Goal: Transaction & Acquisition: Purchase product/service

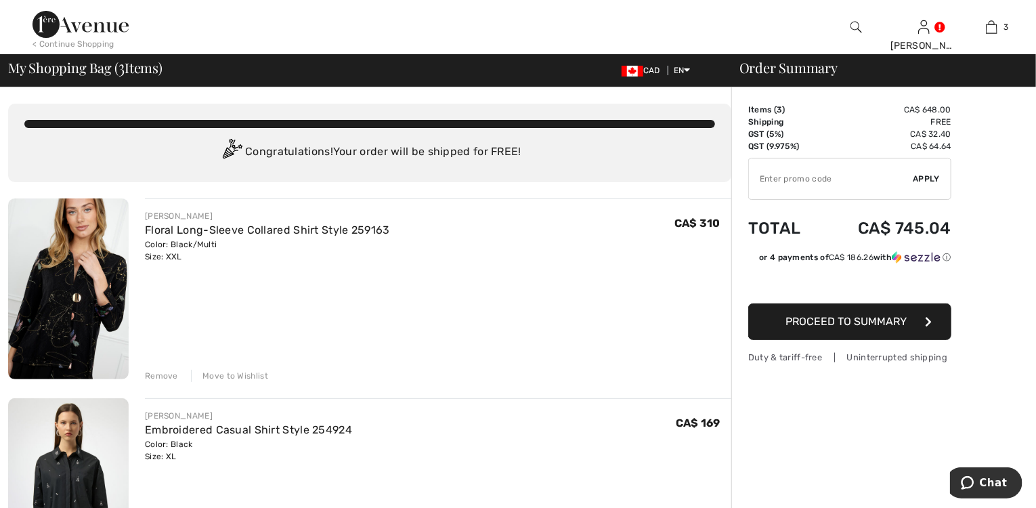
click at [156, 377] on div "Remove" at bounding box center [161, 376] width 33 height 12
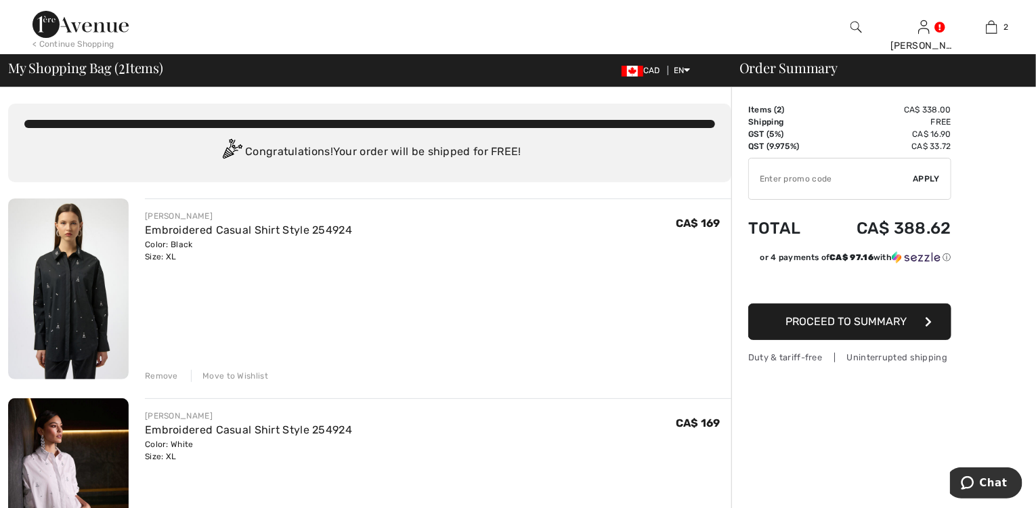
click at [160, 377] on div "Remove" at bounding box center [161, 376] width 33 height 12
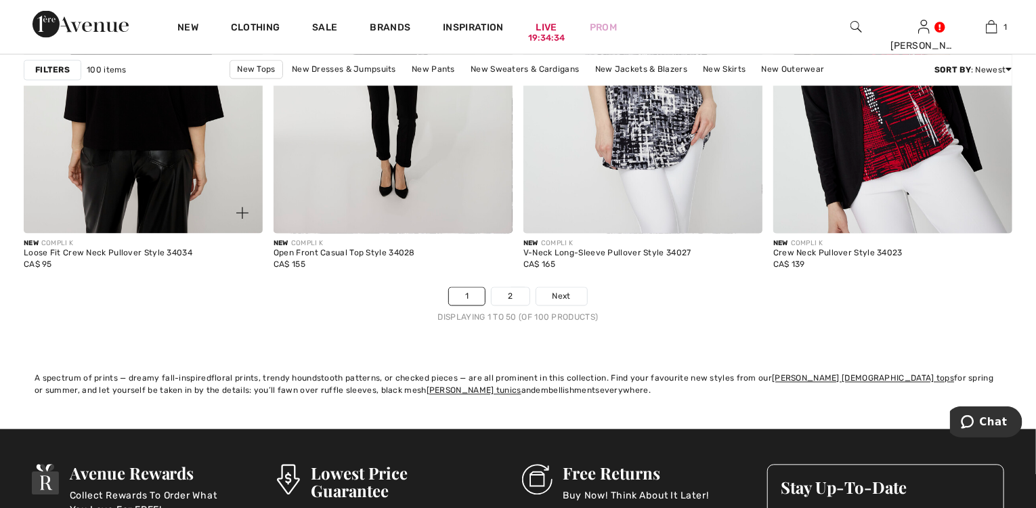
scroll to position [6501, 0]
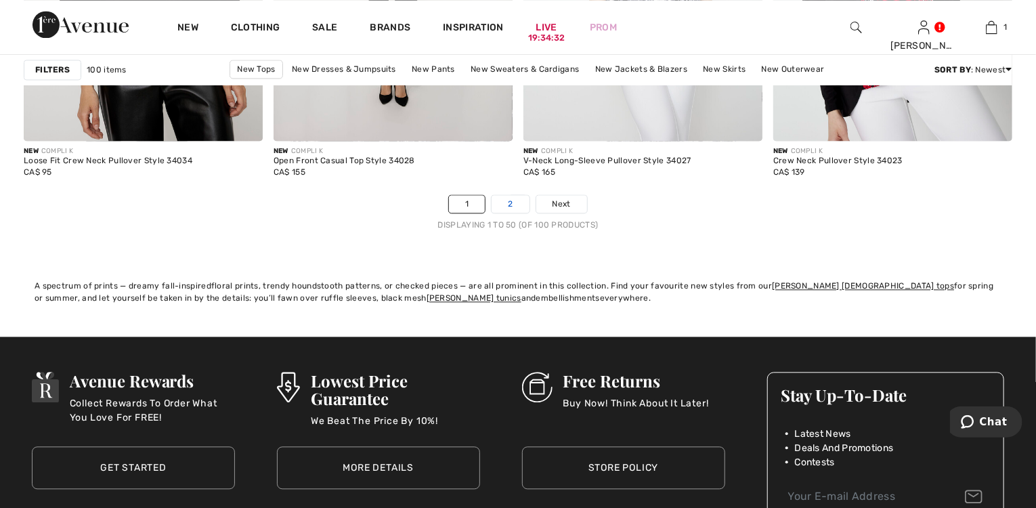
click at [517, 199] on link "2" at bounding box center [510, 204] width 37 height 18
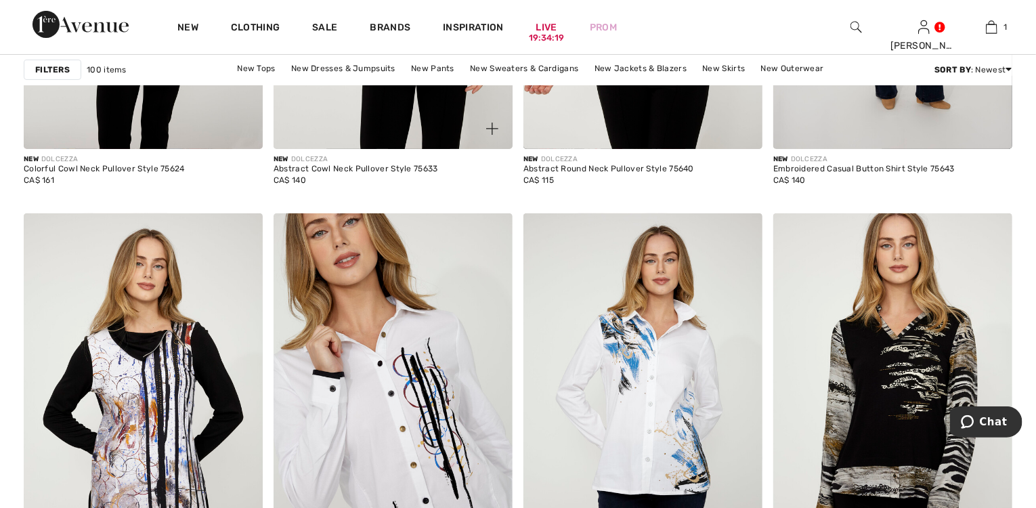
scroll to position [2763, 0]
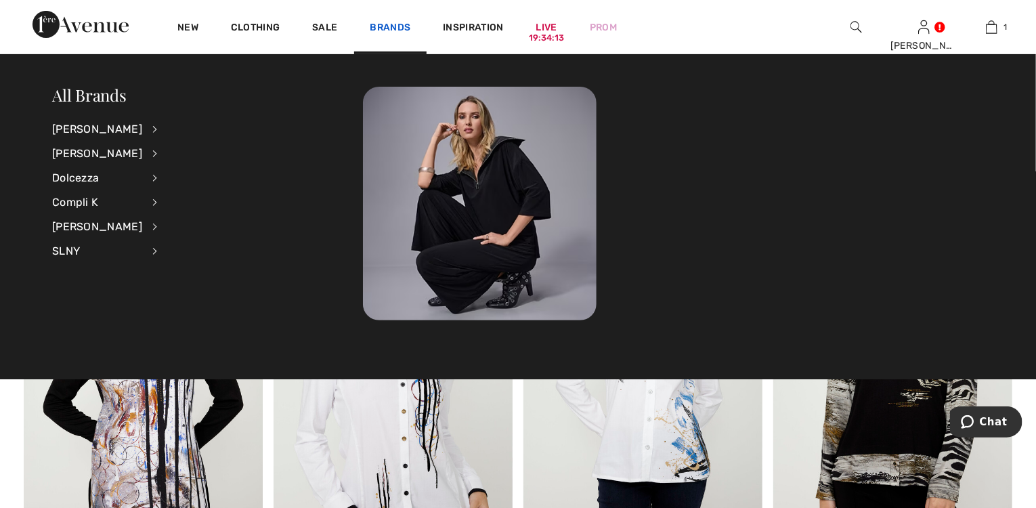
click at [382, 30] on link "Brands" at bounding box center [390, 29] width 41 height 14
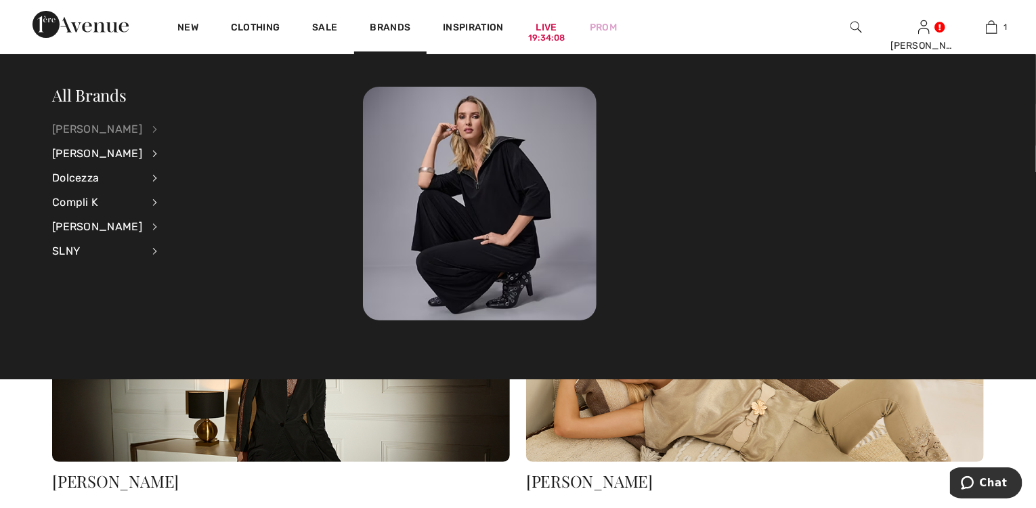
click at [100, 128] on div "[PERSON_NAME]" at bounding box center [97, 129] width 90 height 24
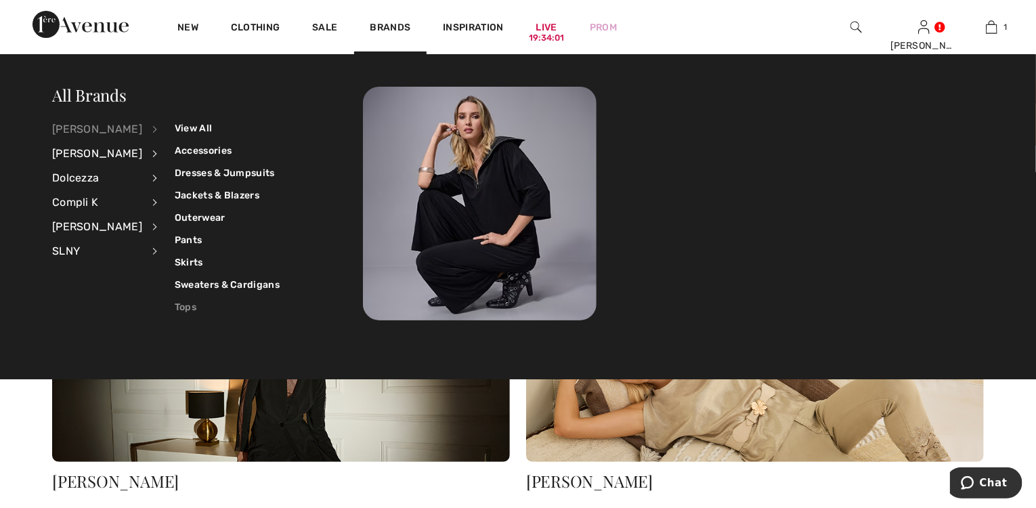
click at [181, 307] on link "Tops" at bounding box center [227, 307] width 105 height 22
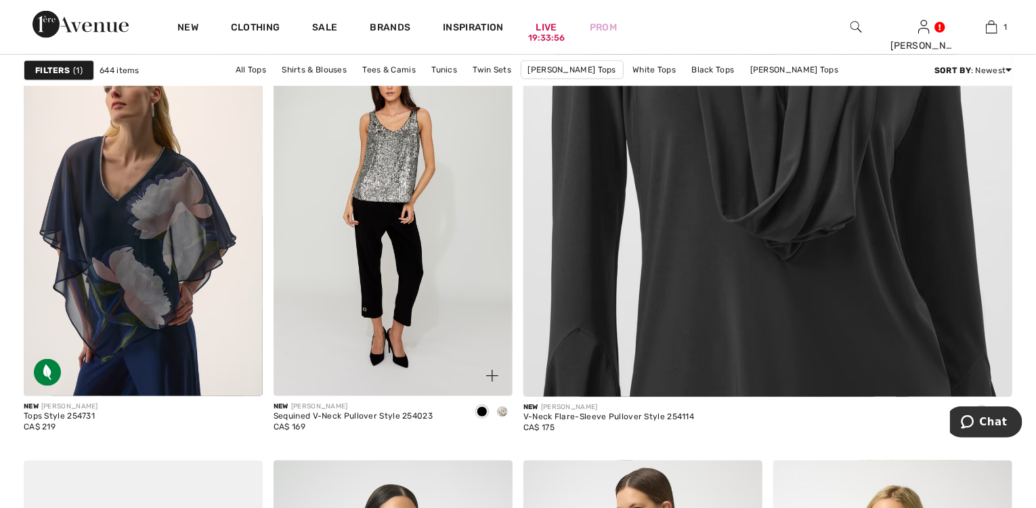
click at [367, 305] on img at bounding box center [393, 216] width 239 height 359
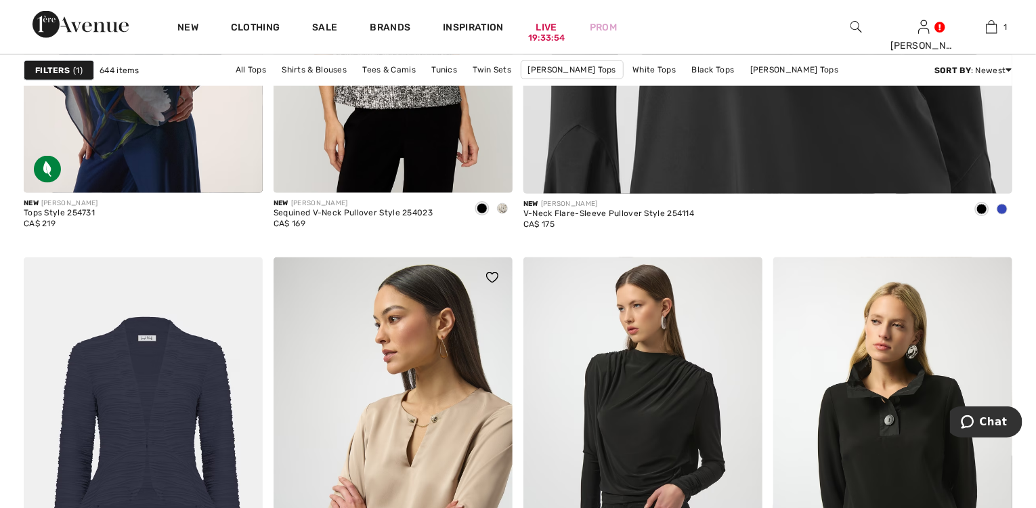
scroll to position [921, 0]
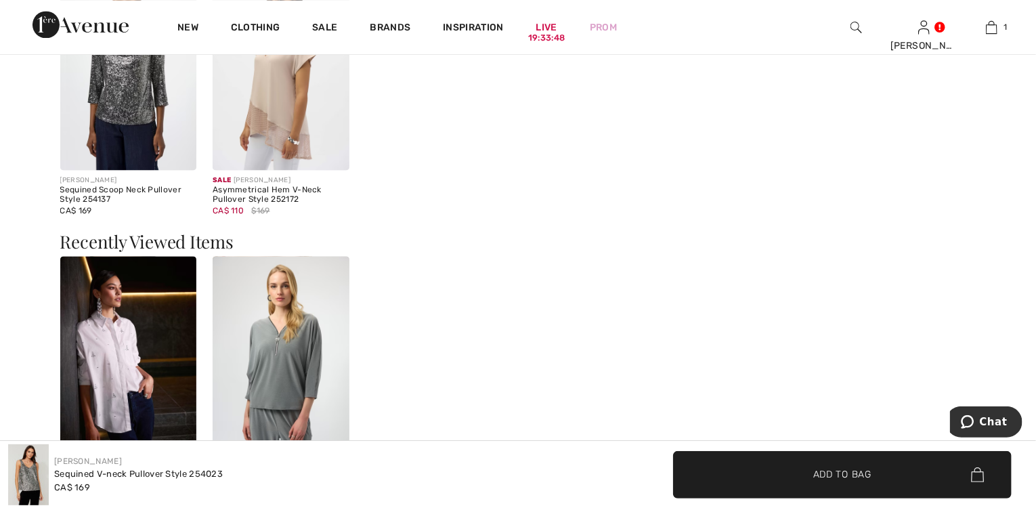
scroll to position [1517, 0]
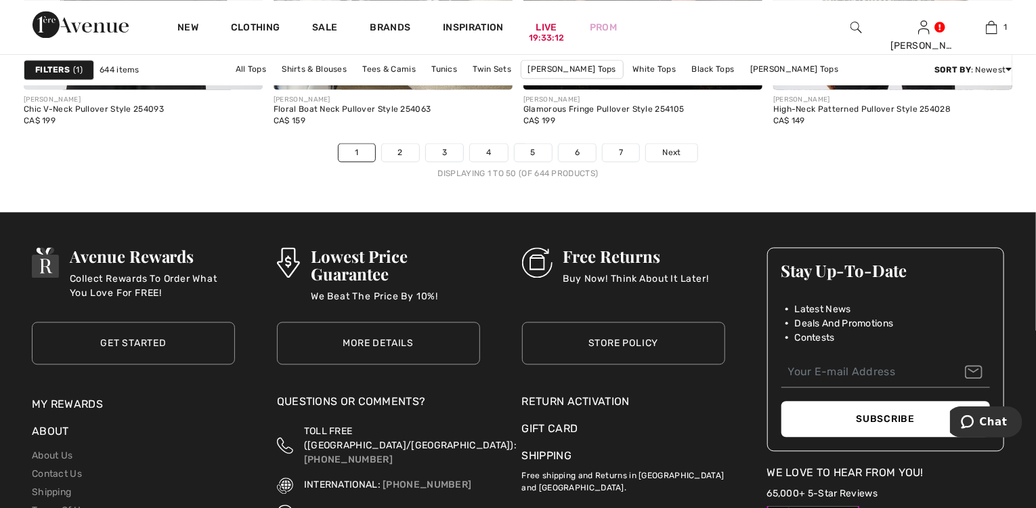
scroll to position [6610, 0]
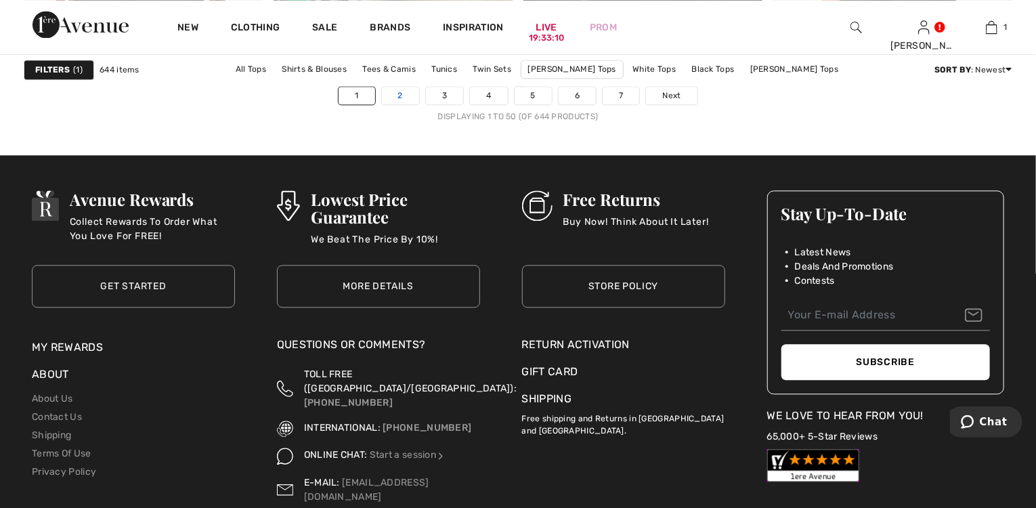
click at [400, 94] on link "2" at bounding box center [400, 96] width 37 height 18
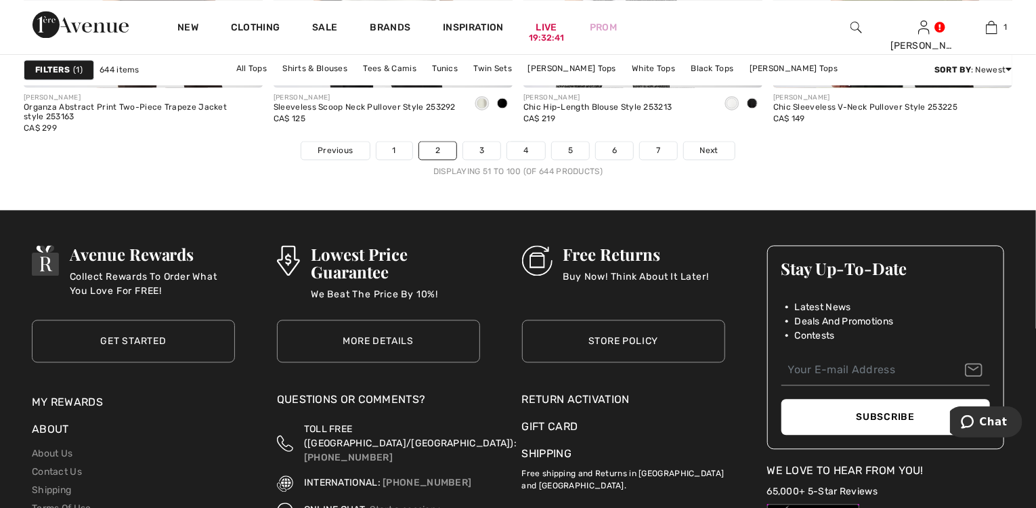
scroll to position [6555, 0]
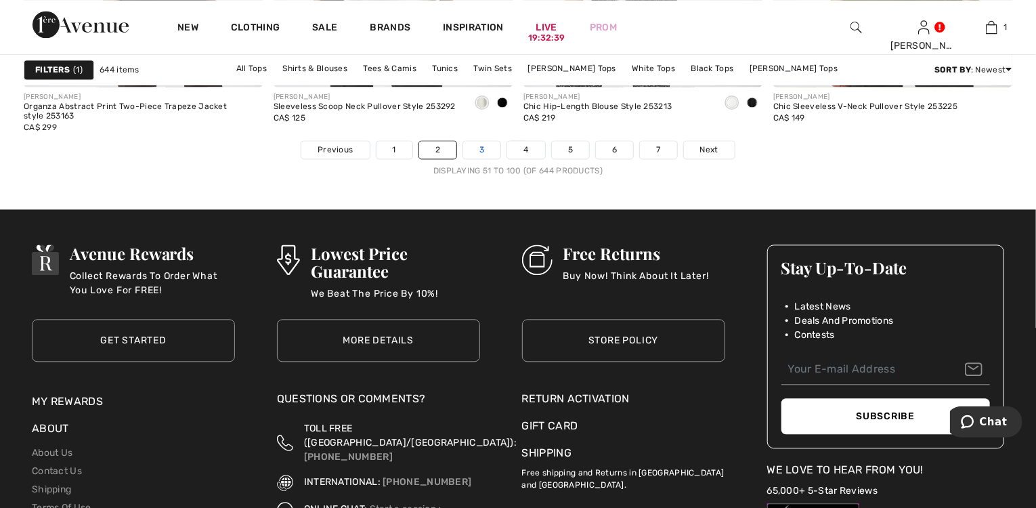
click at [482, 144] on link "3" at bounding box center [481, 150] width 37 height 18
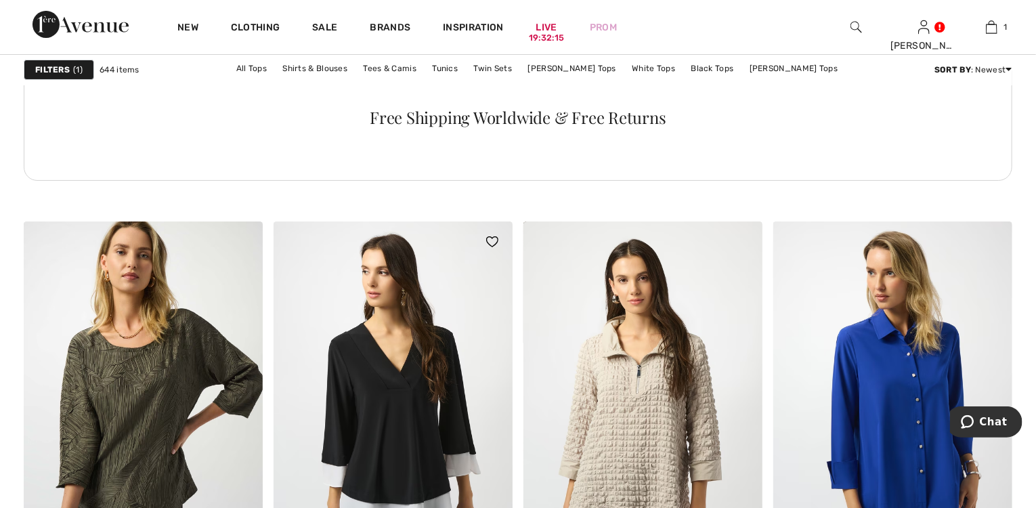
scroll to position [5364, 0]
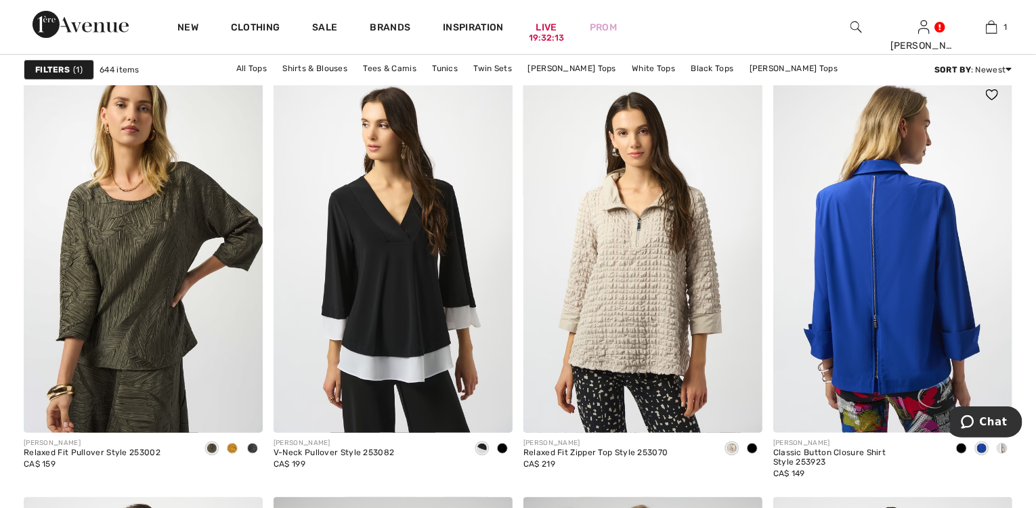
click at [871, 354] on img at bounding box center [892, 253] width 239 height 359
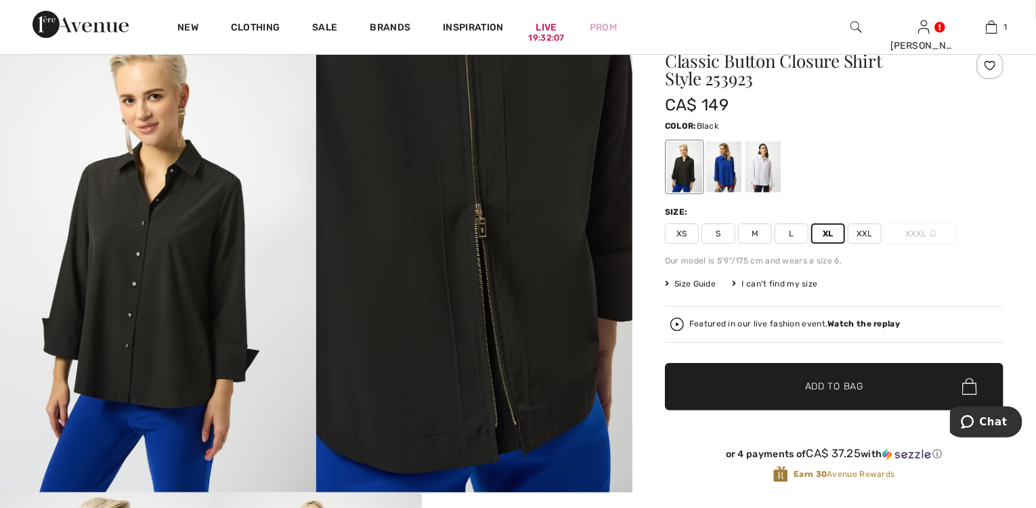
scroll to position [163, 0]
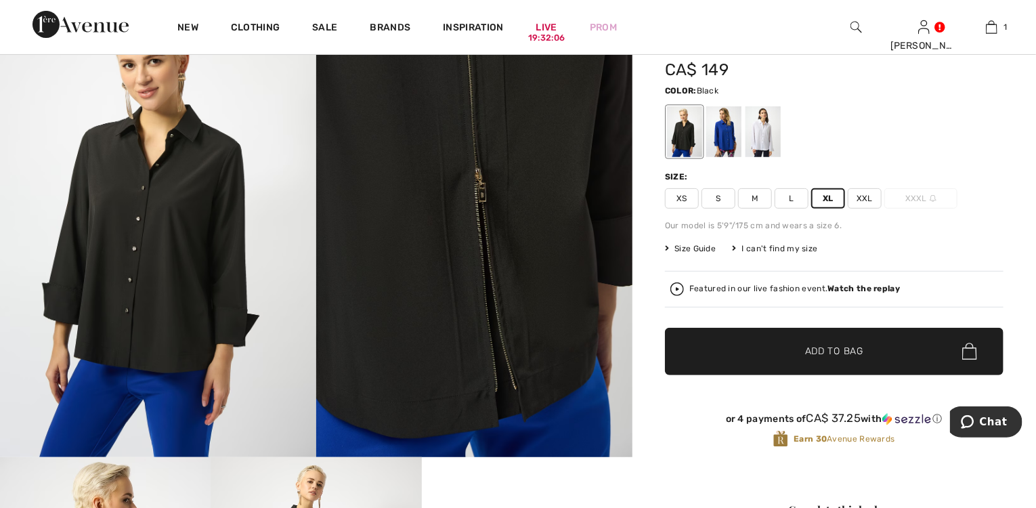
click at [817, 345] on span "Add to Bag" at bounding box center [834, 351] width 58 height 14
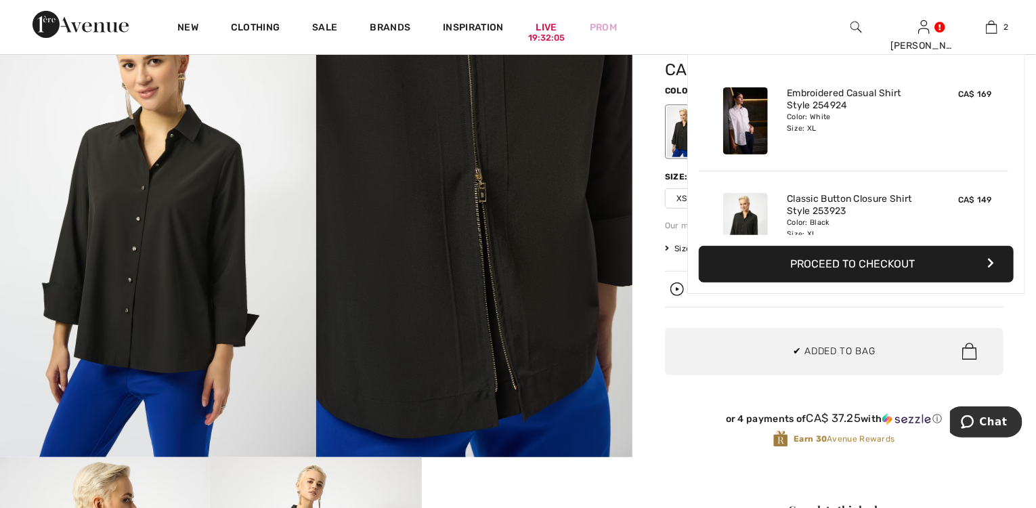
scroll to position [41, 0]
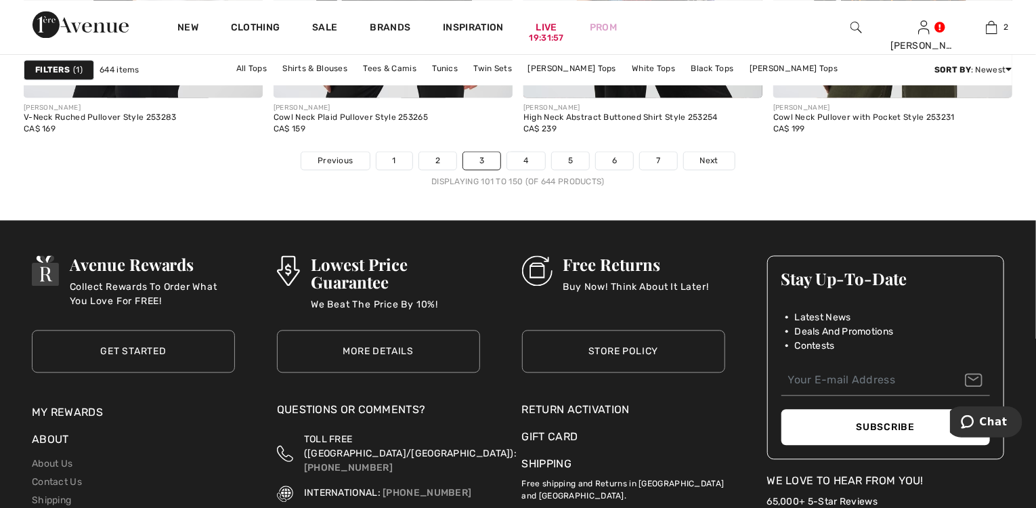
scroll to position [6610, 0]
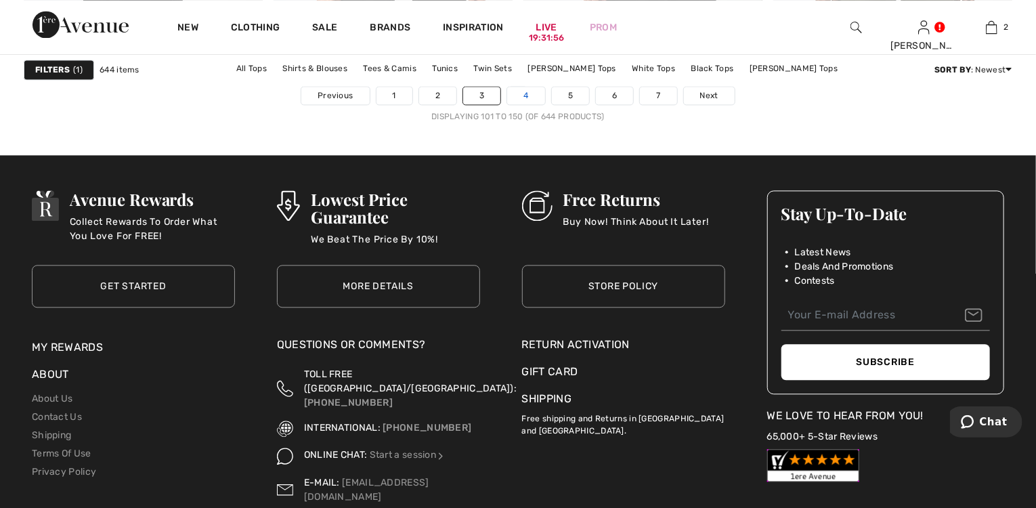
click at [528, 91] on link "4" at bounding box center [525, 96] width 37 height 18
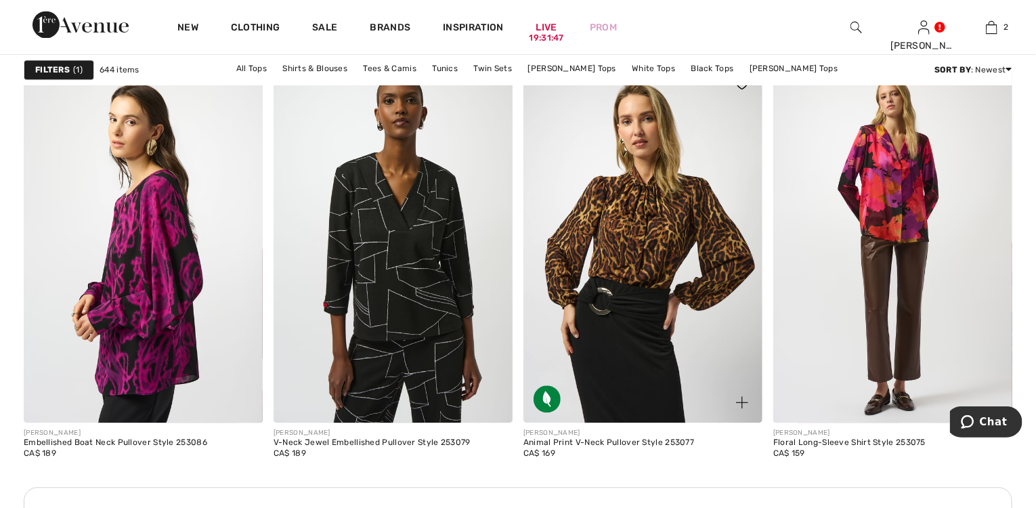
scroll to position [1571, 0]
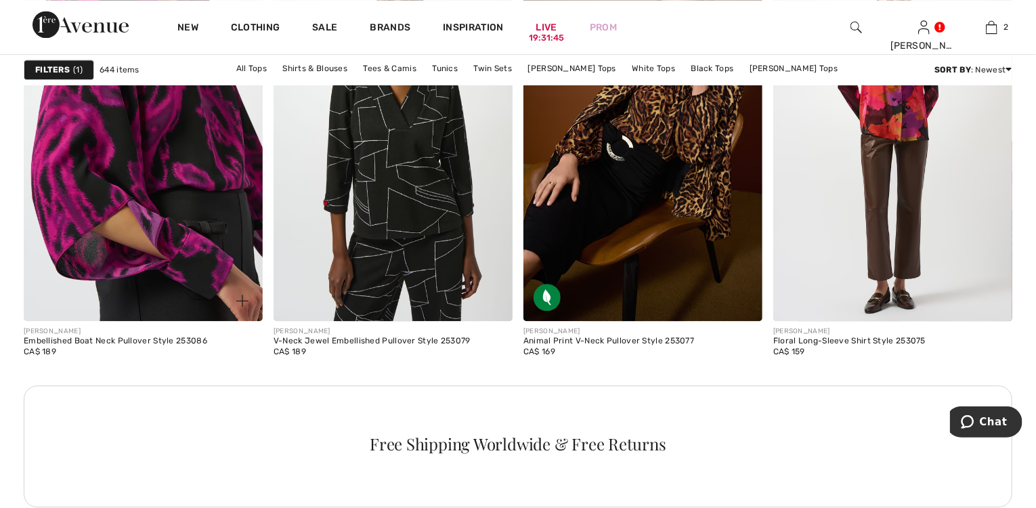
click at [125, 225] on img at bounding box center [143, 141] width 239 height 359
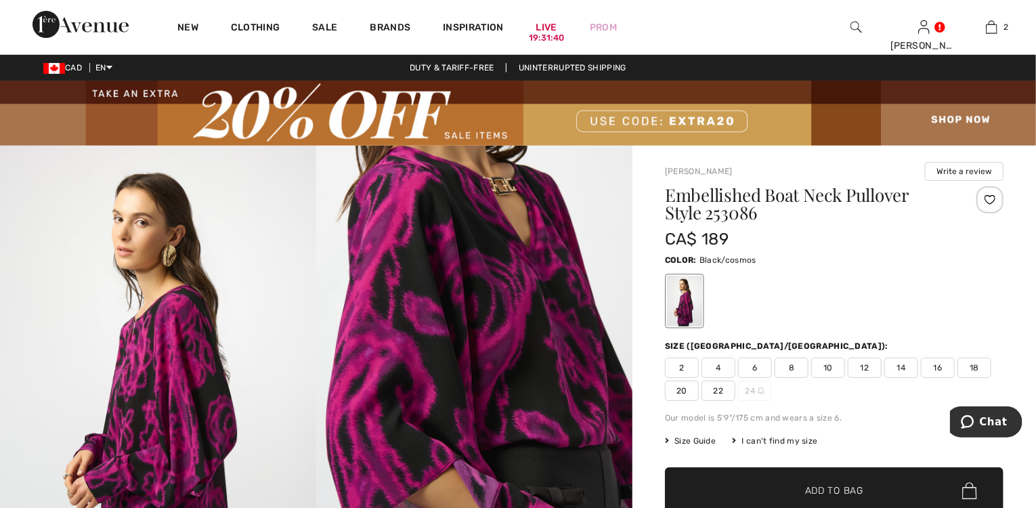
drag, startPoint x: 944, startPoint y: 368, endPoint x: 939, endPoint y: 374, distance: 8.2
click at [944, 368] on span "16" at bounding box center [938, 368] width 34 height 20
click at [858, 490] on span "Add to Bag" at bounding box center [834, 491] width 58 height 14
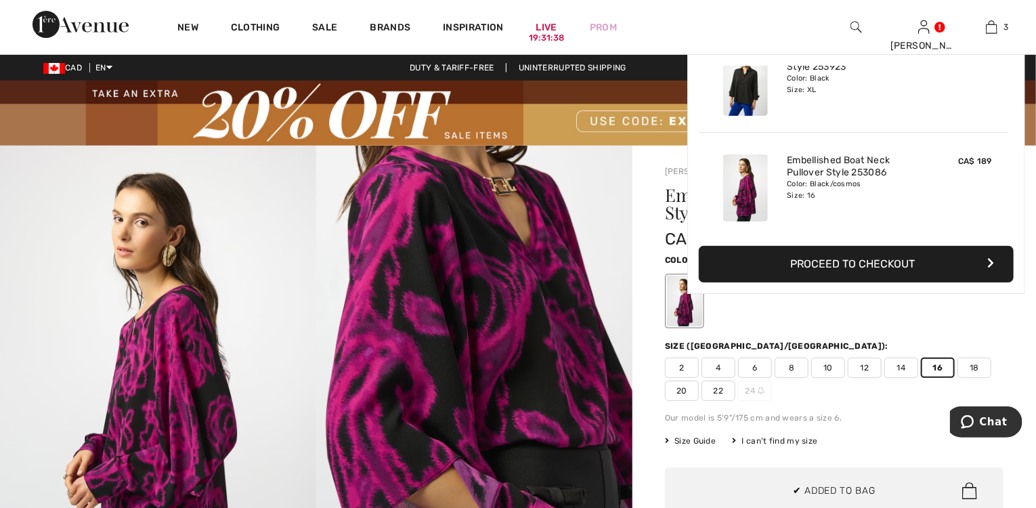
scroll to position [146, 0]
click at [851, 259] on button "Proceed to Checkout" at bounding box center [856, 264] width 315 height 37
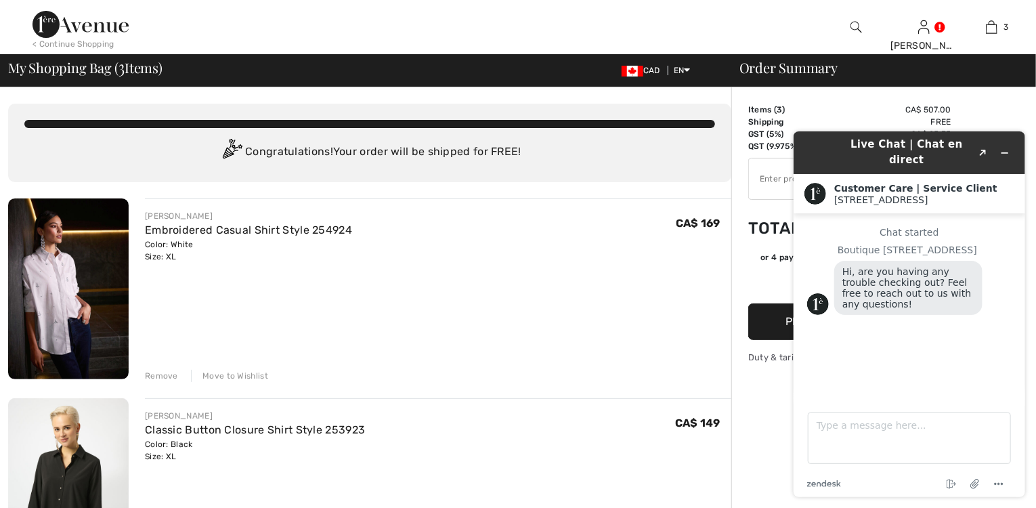
click at [723, 175] on div "You are only CA$ 0.00 away from FREE SHIPPING! Continue Shopping > Congratulati…" at bounding box center [369, 143] width 723 height 79
click at [1000, 148] on icon "Minimize widget" at bounding box center [1004, 152] width 9 height 9
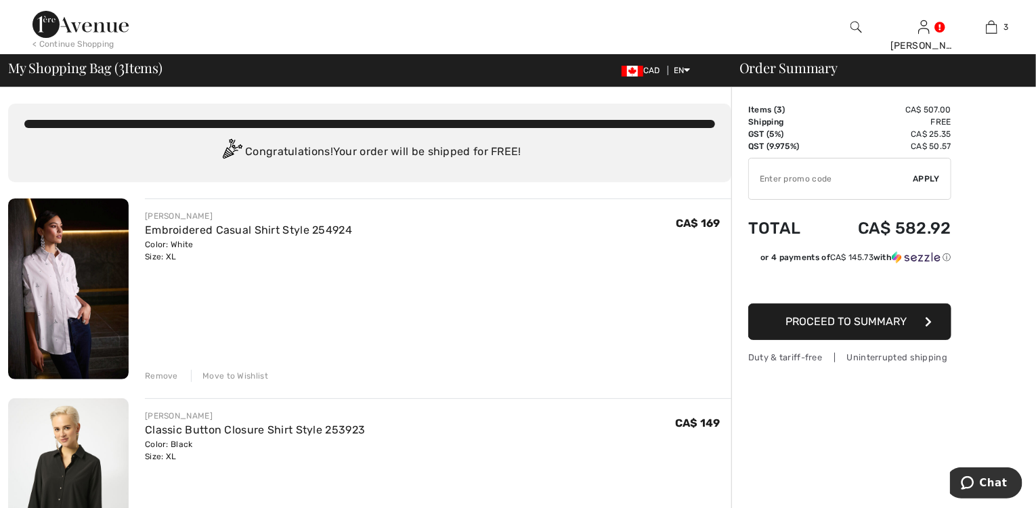
click at [159, 374] on div "Remove" at bounding box center [161, 376] width 33 height 12
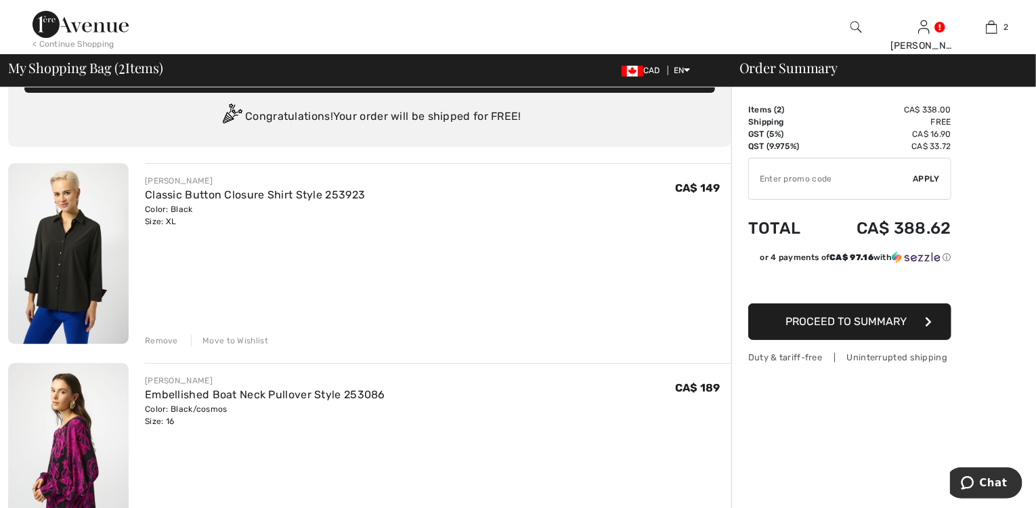
scroll to position [54, 0]
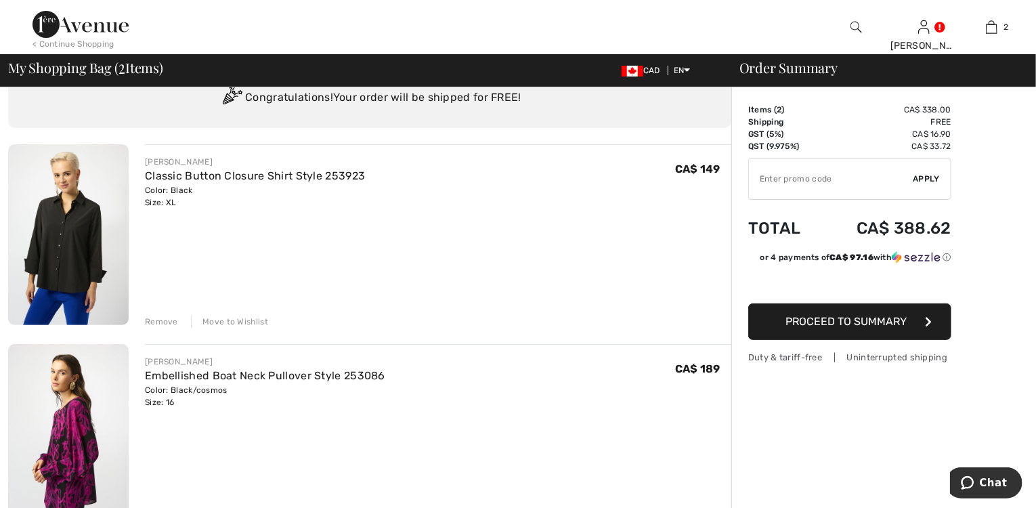
click at [167, 322] on div "Remove" at bounding box center [161, 322] width 33 height 12
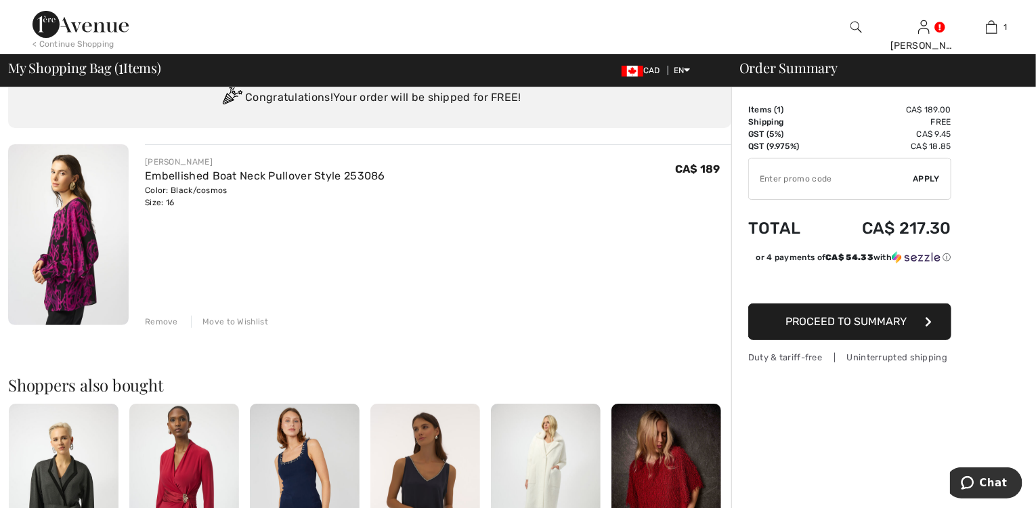
click at [174, 318] on div "Remove" at bounding box center [161, 322] width 33 height 12
